Goal: Transaction & Acquisition: Obtain resource

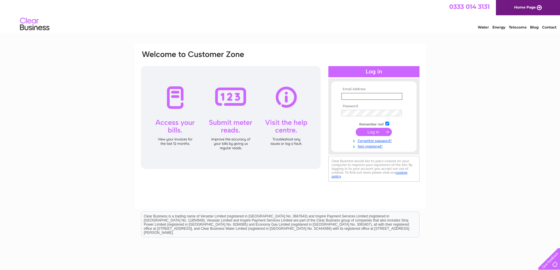
click at [361, 95] on input "text" at bounding box center [371, 96] width 61 height 7
type input "margaret@sithomson.co.uk"
click at [387, 123] on input "checkbox" at bounding box center [387, 124] width 4 height 4
checkbox input "false"
click at [384, 127] on input "submit" at bounding box center [374, 131] width 36 height 8
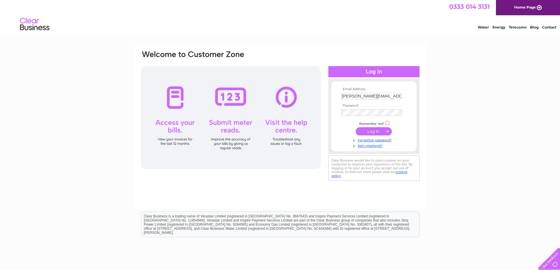
click at [383, 132] on input "submit" at bounding box center [374, 131] width 36 height 8
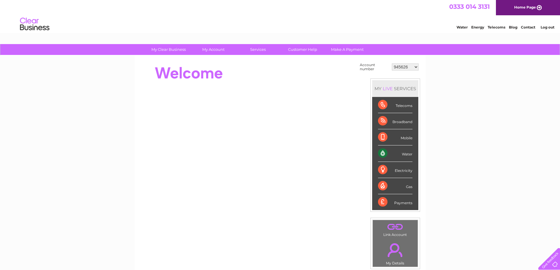
drag, startPoint x: 418, startPoint y: 66, endPoint x: 415, endPoint y: 66, distance: 3.2
click at [418, 66] on select "945626 987848 1093590 1093591 1123744 30315949 30316772" at bounding box center [405, 67] width 27 height 7
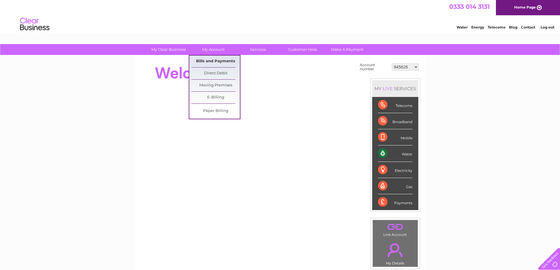
click at [214, 62] on link "Bills and Payments" at bounding box center [215, 62] width 49 height 12
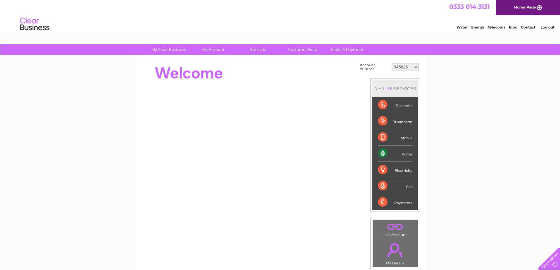
click at [417, 68] on select "945626 987848 1093590 1093591 1123744 30315949 30316772" at bounding box center [405, 67] width 27 height 7
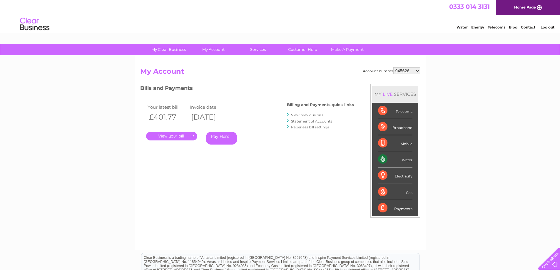
click at [416, 66] on div "Account number 945626 987848 1093590 1093591 1123744 30315949 30316772 My Accou…" at bounding box center [280, 153] width 291 height 195
click at [418, 71] on select "945626 987848 1093590 1093591 1123744 30315949 30316772" at bounding box center [406, 70] width 27 height 7
select select "30316772"
click at [393, 67] on select "945626 987848 1093590 1093591 1123744 30315949 30316772" at bounding box center [406, 70] width 27 height 7
click at [302, 120] on link "Statement of Accounts" at bounding box center [311, 121] width 41 height 4
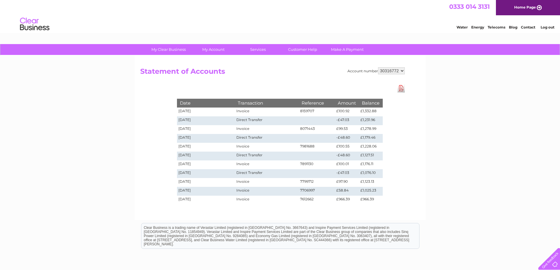
click at [400, 88] on link "Download Pdf" at bounding box center [401, 88] width 7 height 9
click at [549, 25] on link "Log out" at bounding box center [548, 27] width 14 height 4
